Goal: Task Accomplishment & Management: Complete application form

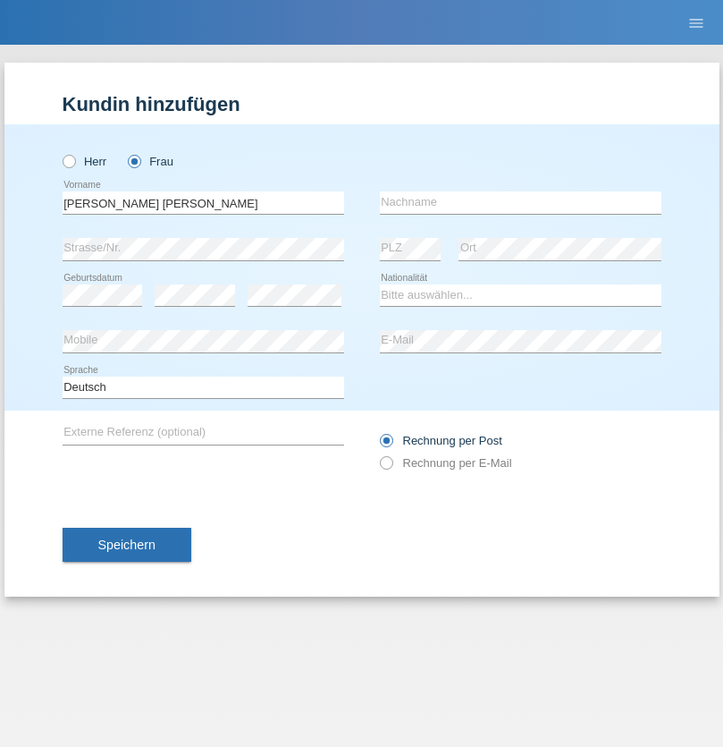
type input "[PERSON_NAME] [PERSON_NAME]"
click at [520, 202] on input "text" at bounding box center [521, 202] width 282 height 22
type input "Kowalska"
select select "PL"
select select "C"
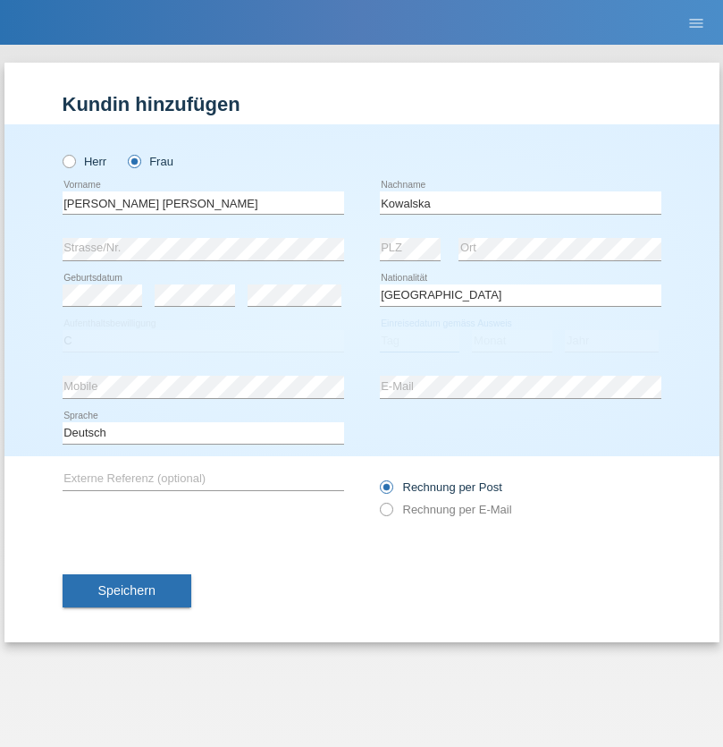
select select "01"
select select "11"
select select "2021"
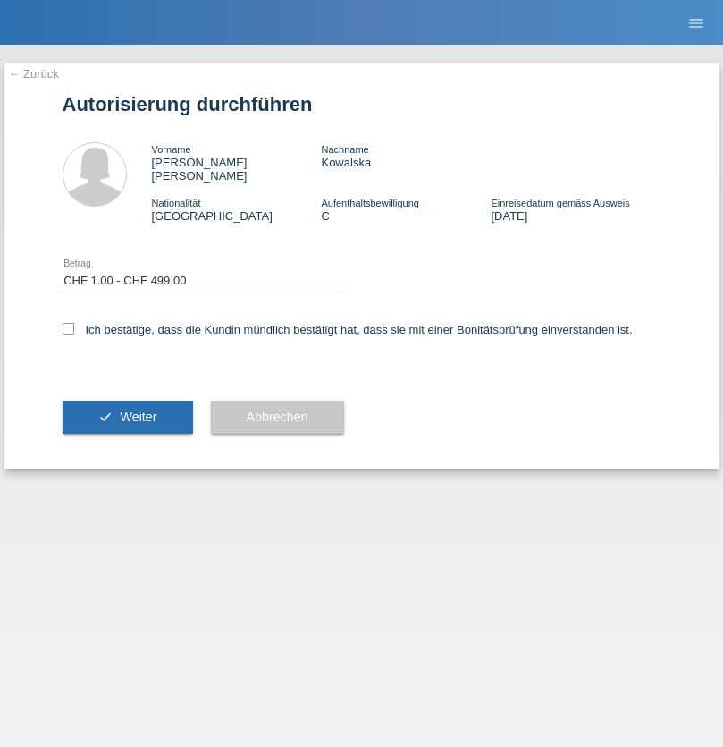
select select "1"
checkbox input "true"
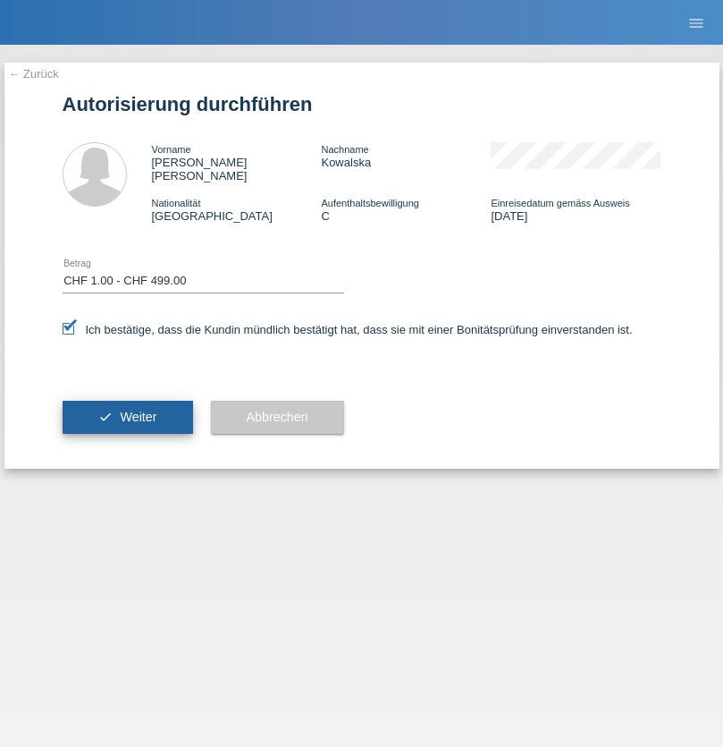
click at [127, 410] on span "Weiter" at bounding box center [138, 417] width 37 height 14
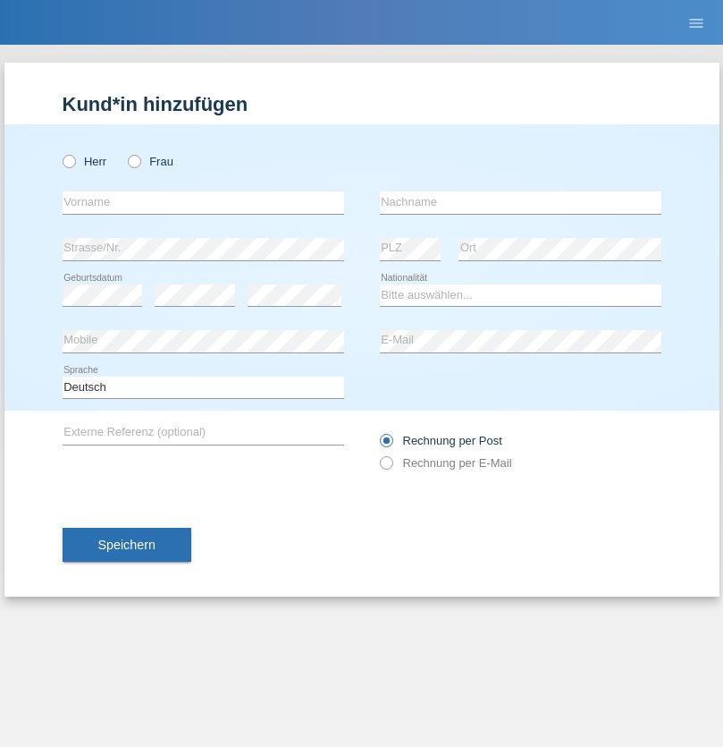
radio input "true"
click at [203, 202] on input "text" at bounding box center [204, 202] width 282 height 22
type input "naime"
click at [520, 202] on input "text" at bounding box center [521, 202] width 282 height 22
type input "llugiqi"
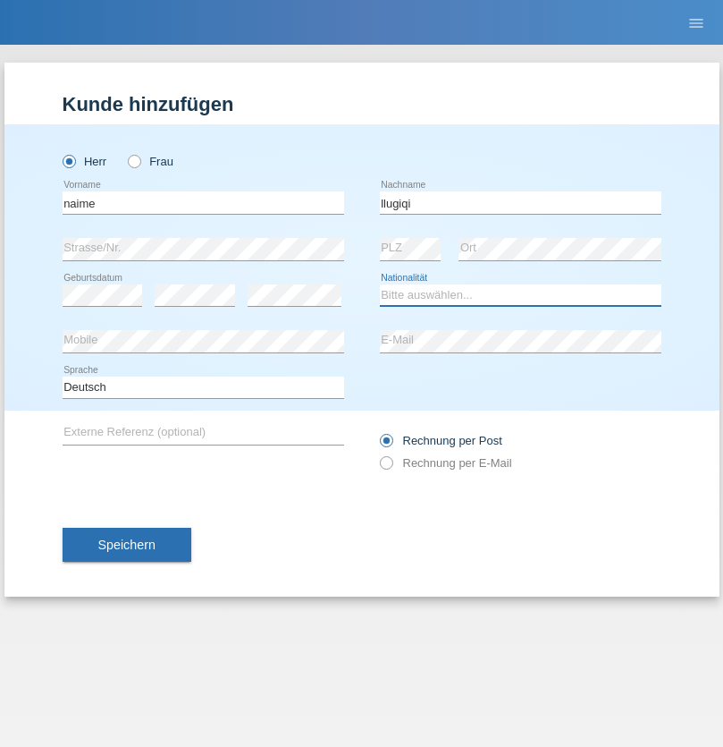
select select "CH"
radio input "true"
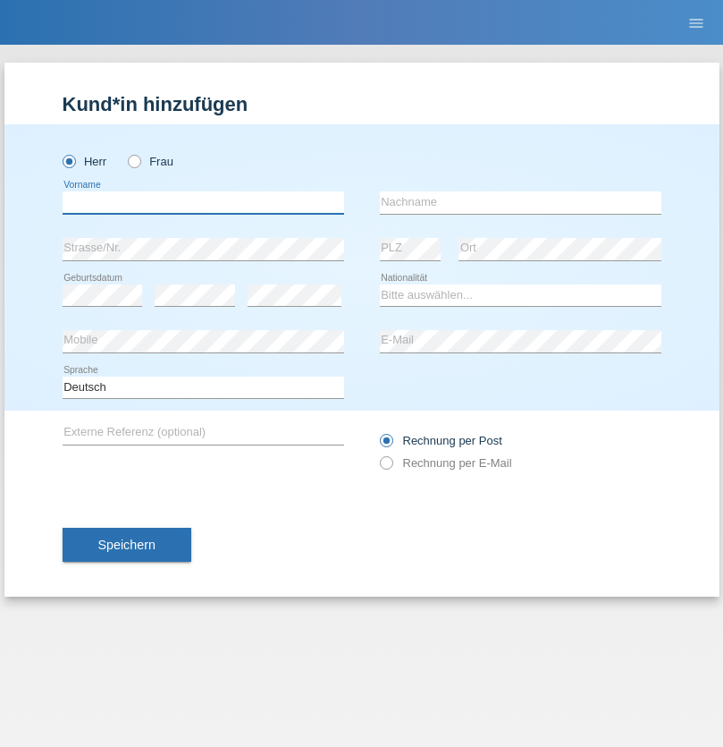
click at [203, 202] on input "text" at bounding box center [204, 202] width 282 height 22
type input "Shaban"
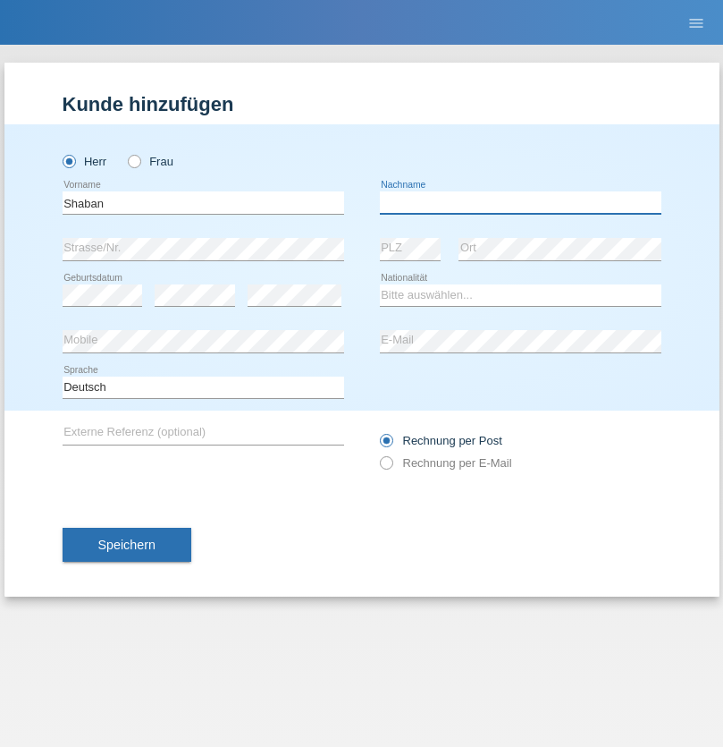
click at [520, 202] on input "text" at bounding box center [521, 202] width 282 height 22
type input "llugiqi"
select select "CH"
radio input "true"
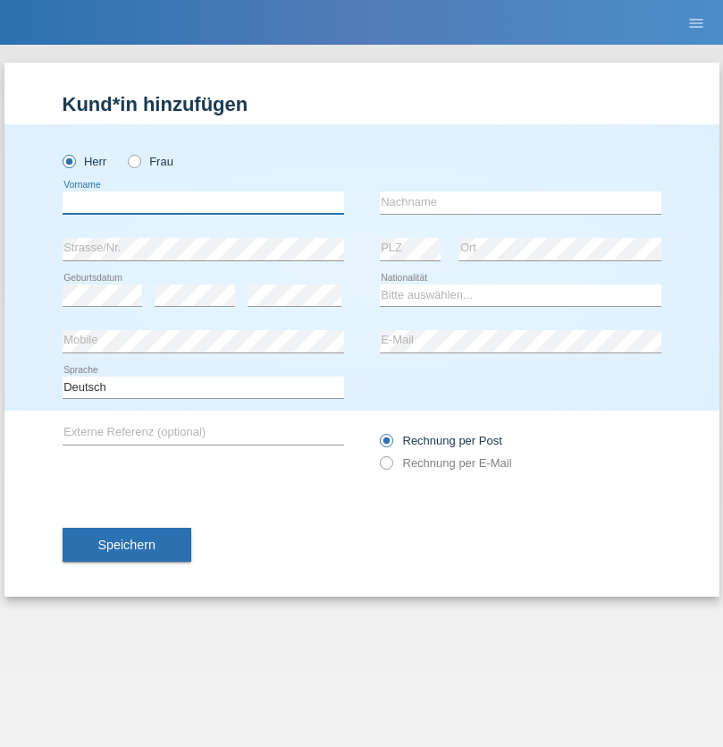
click at [203, 202] on input "text" at bounding box center [204, 202] width 282 height 22
type input "Champing"
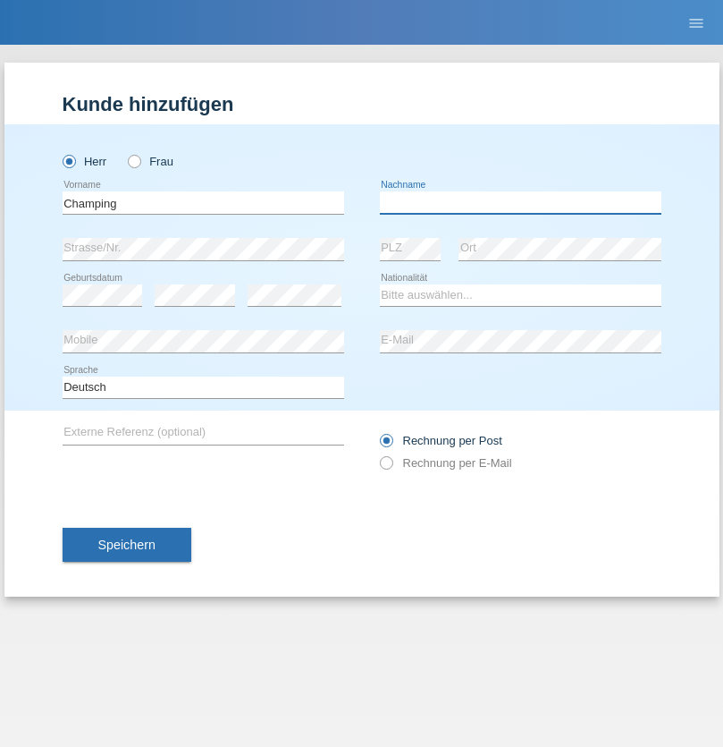
click at [520, 202] on input "text" at bounding box center [521, 202] width 282 height 22
type input "Malonga"
select select "CH"
radio input "true"
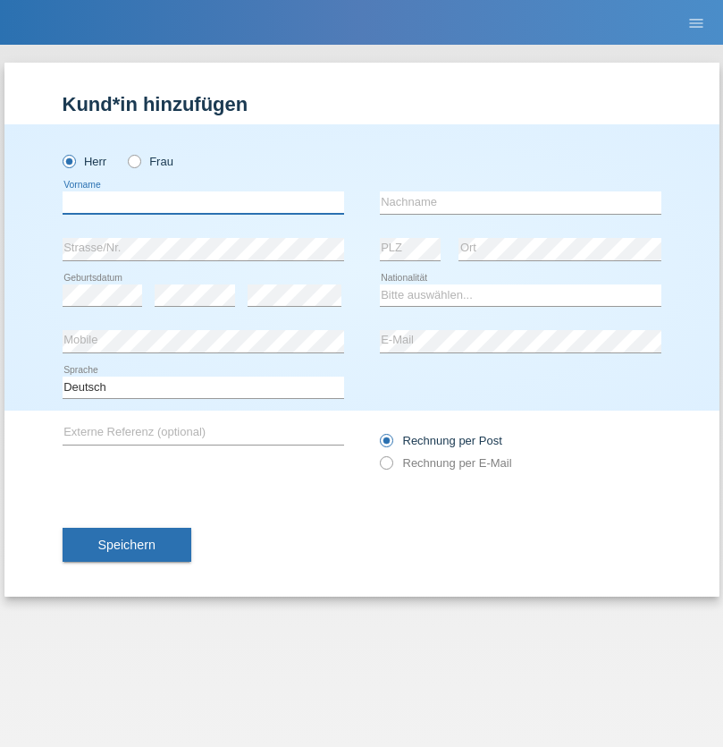
click at [203, 202] on input "text" at bounding box center [204, 202] width 282 height 22
type input "Djordjevic"
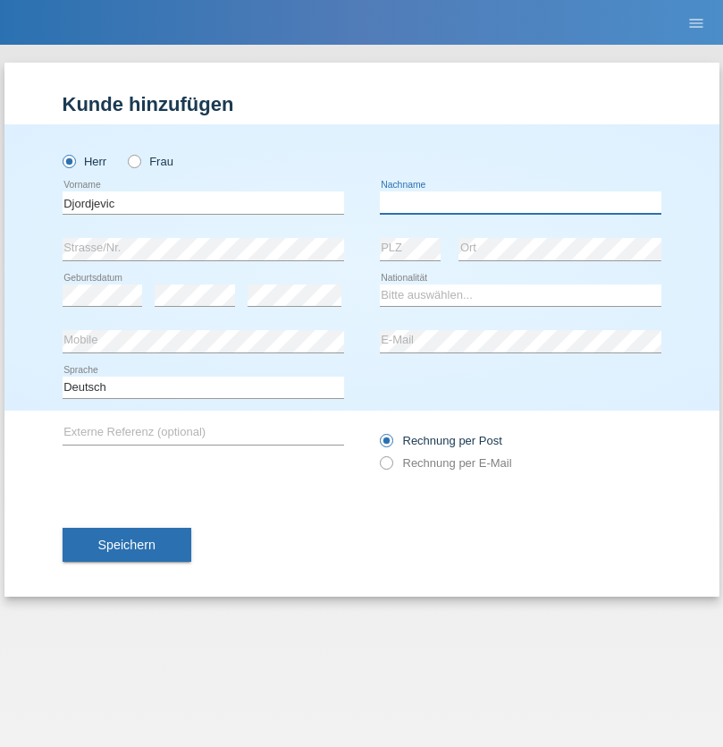
click at [520, 202] on input "text" at bounding box center [521, 202] width 282 height 22
type input "Radosav"
select select "RS"
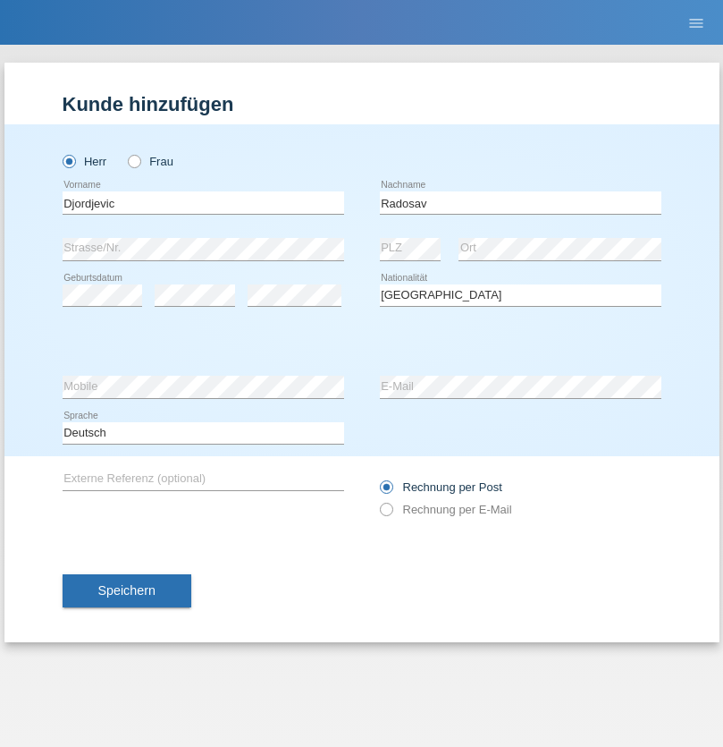
select select "C"
select select "10"
select select "03"
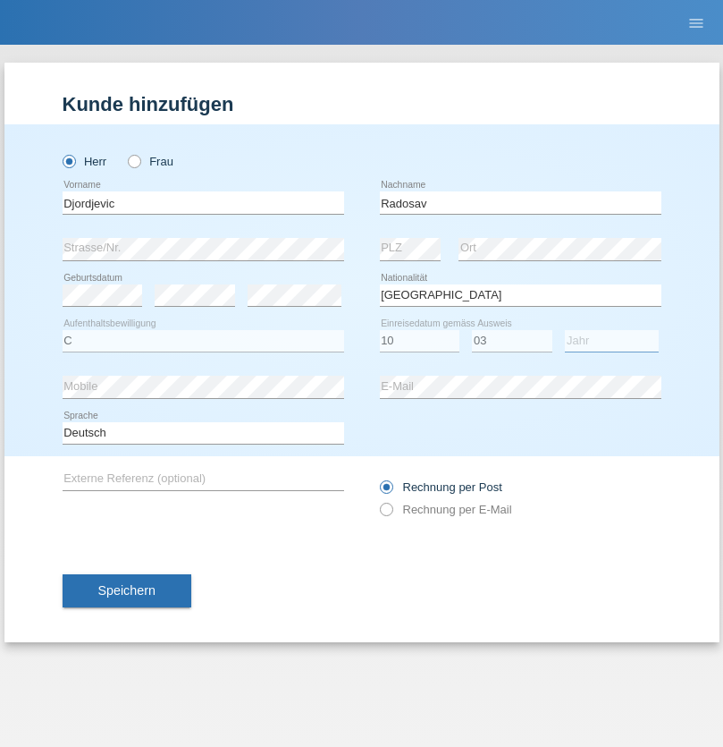
select select "1989"
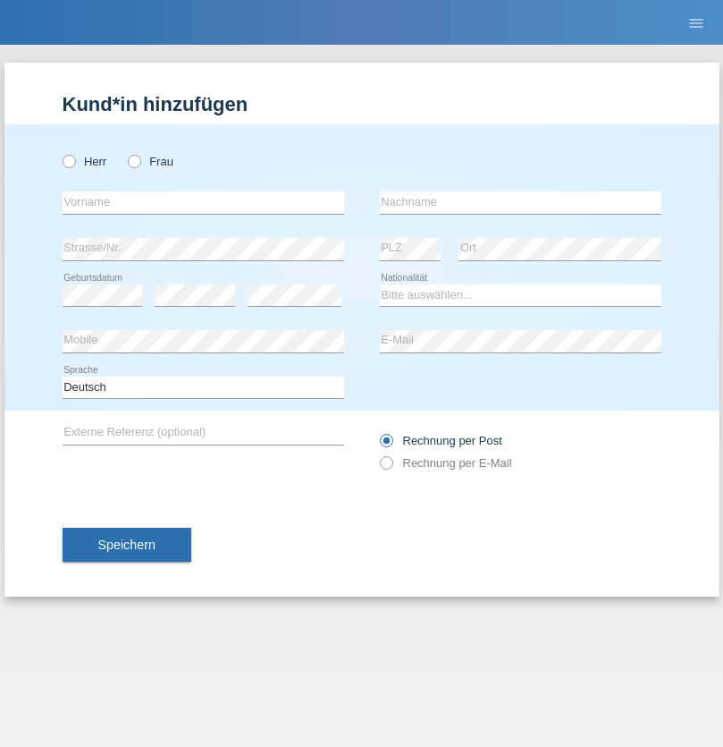
radio input "true"
click at [203, 202] on input "text" at bounding box center [204, 202] width 282 height 22
type input "[PERSON_NAME]"
click at [520, 202] on input "text" at bounding box center [521, 202] width 282 height 22
type input "Patera"
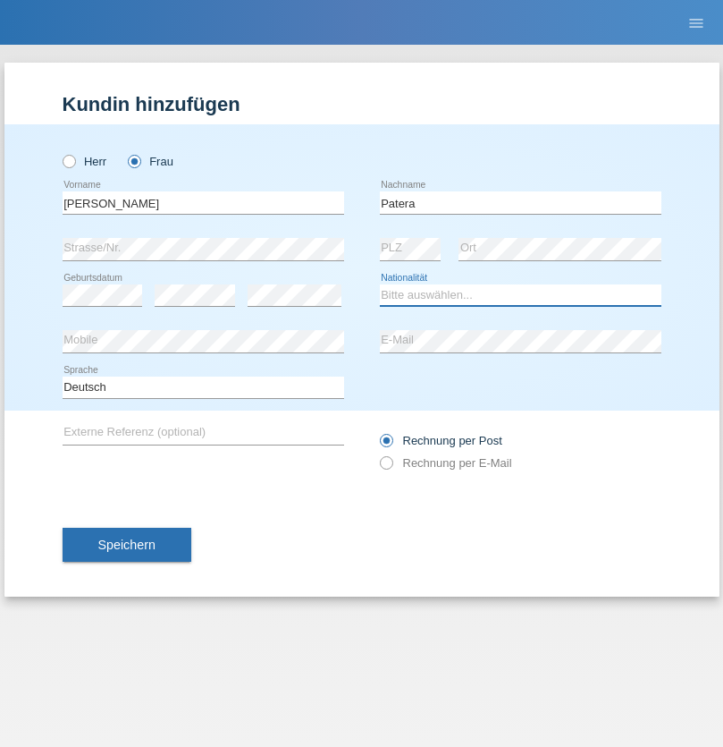
select select "CH"
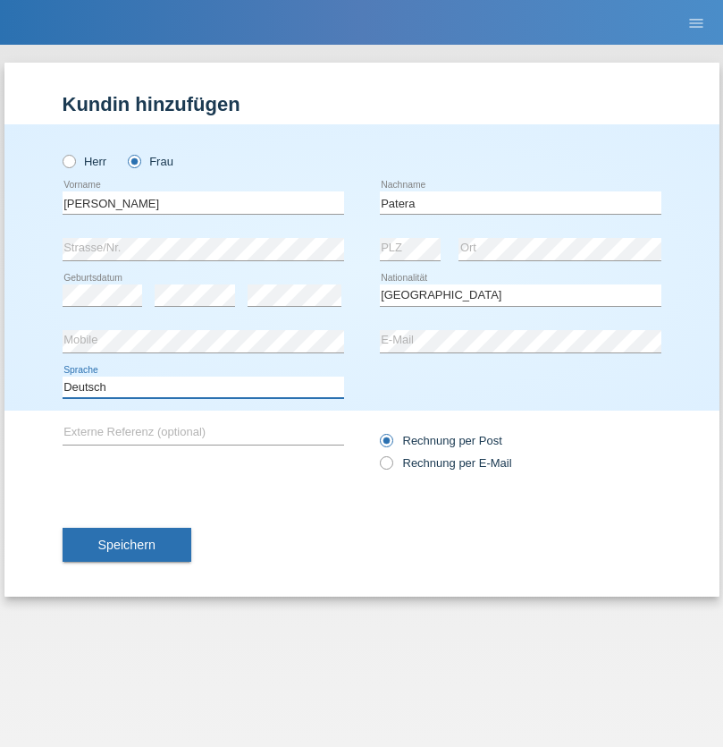
select select "en"
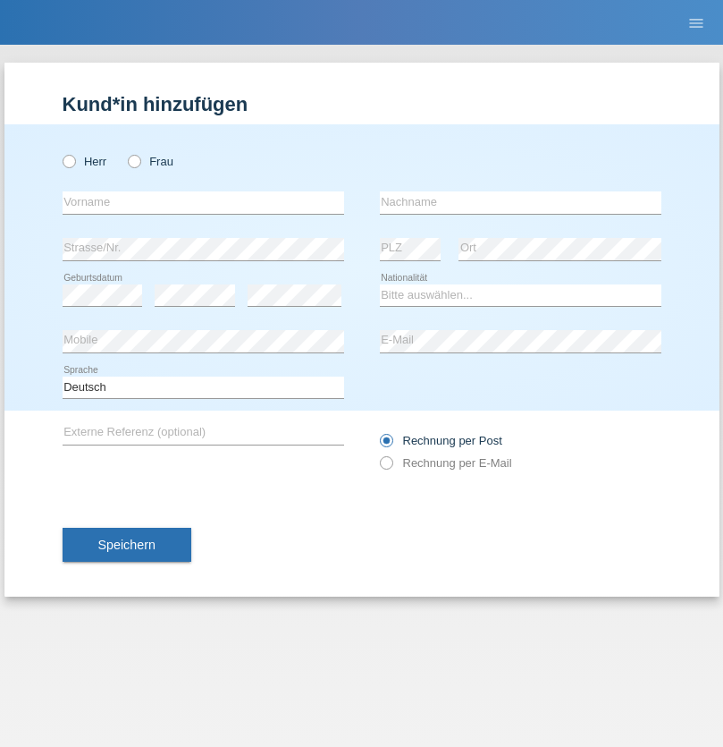
radio input "true"
click at [203, 202] on input "text" at bounding box center [204, 202] width 282 height 22
type input "[PERSON_NAME]"
click at [520, 202] on input "text" at bounding box center [521, 202] width 282 height 22
type input "Sakhi"
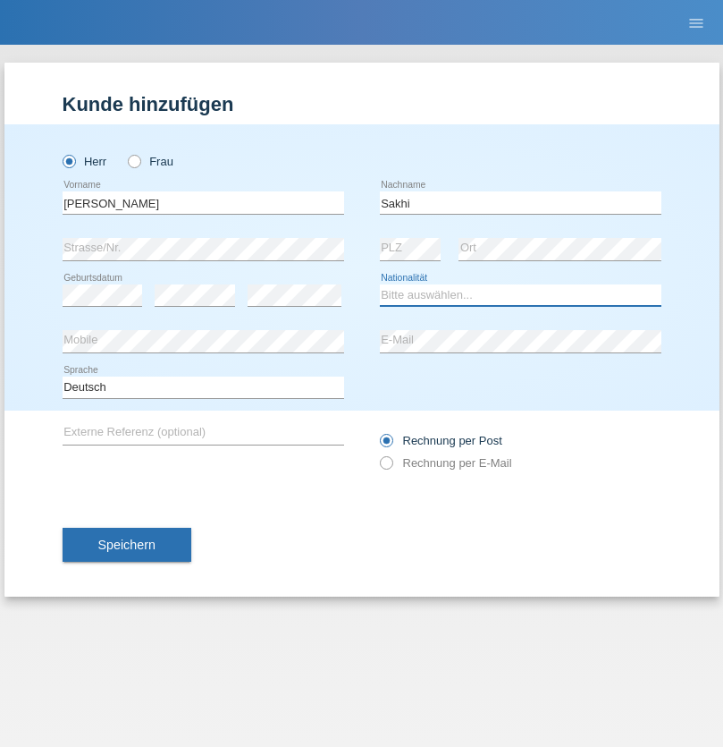
select select "IT"
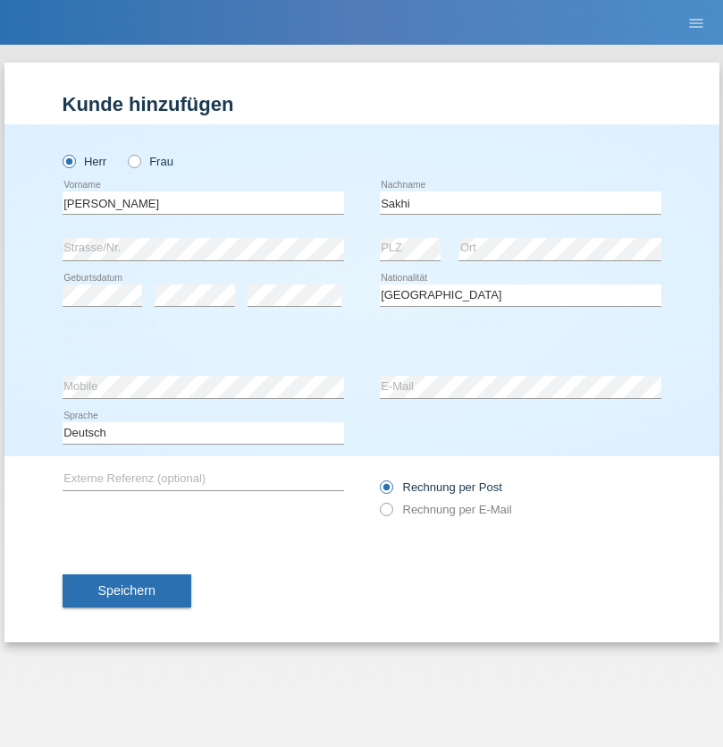
select select "C"
select select "24"
select select "10"
select select "2021"
